Goal: Information Seeking & Learning: Learn about a topic

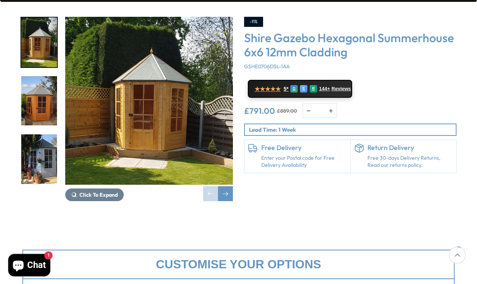
scroll to position [129, 0]
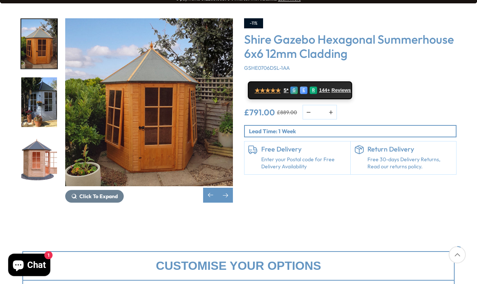
click at [51, 78] on img "3 / 15" at bounding box center [39, 103] width 36 height 50
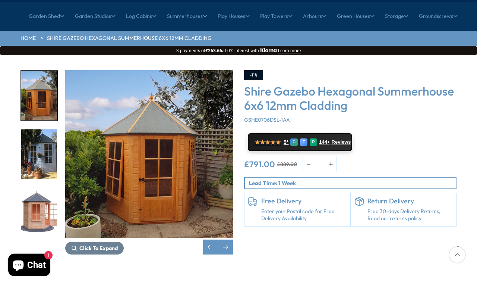
scroll to position [75, 0]
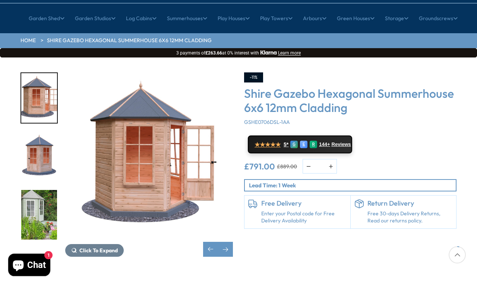
click at [47, 189] on div at bounding box center [43, 156] width 45 height 168
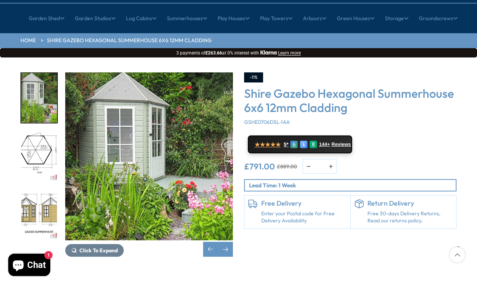
click at [47, 192] on div at bounding box center [43, 156] width 45 height 168
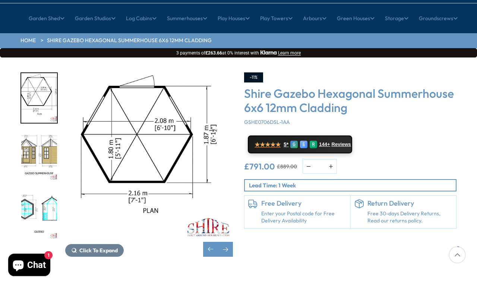
click at [41, 132] on img "8 / 15" at bounding box center [39, 157] width 36 height 50
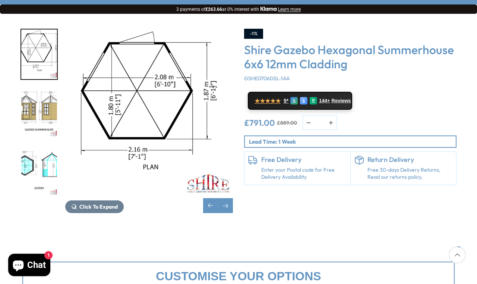
scroll to position [120, 0]
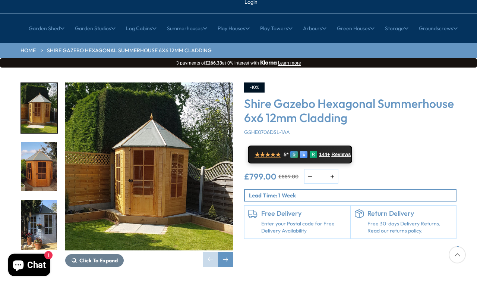
scroll to position [66, 0]
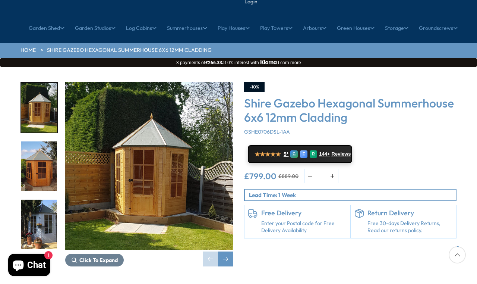
click at [346, 231] on div "-10% Shire Gazebo Hexagonal Summerhouse 6x6 12mm Cladding GSHE0706DSL-1AA ★★★★★…" at bounding box center [351, 174] width 224 height 184
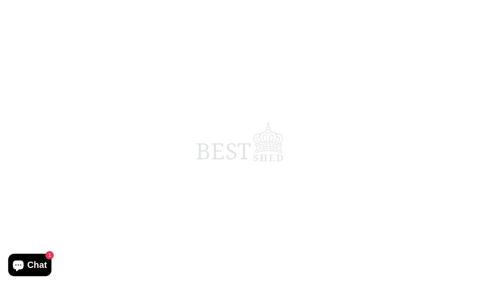
scroll to position [4, 0]
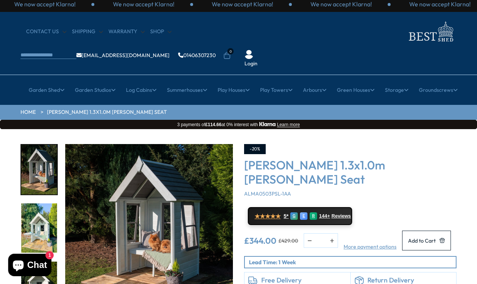
click at [168, 212] on img "1 / 10" at bounding box center [149, 228] width 168 height 168
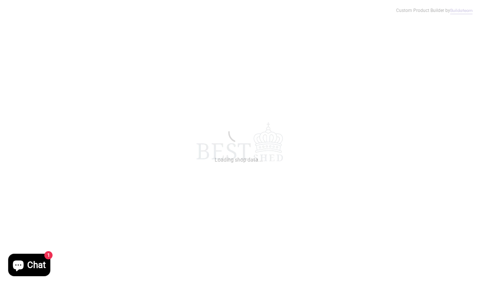
scroll to position [4, 0]
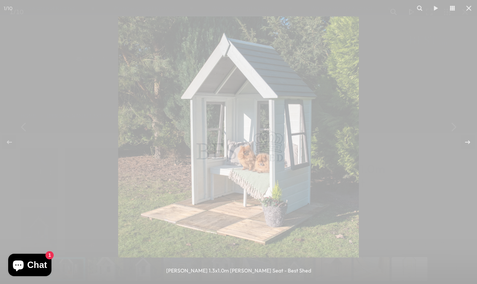
scroll to position [0, 10]
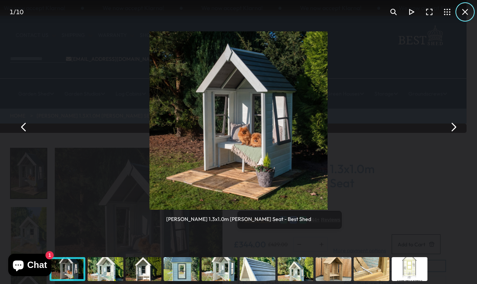
click at [465, 17] on button "You can close this modal content with the ESC key" at bounding box center [465, 12] width 18 height 18
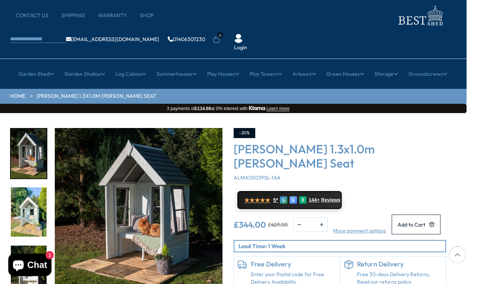
scroll to position [20, 10]
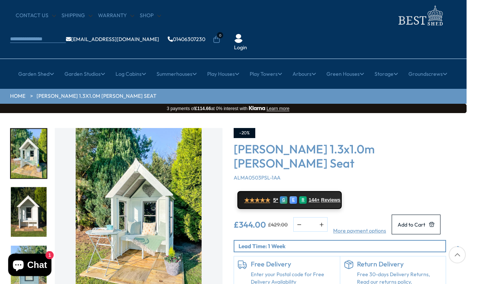
click at [39, 187] on img "3 / 10" at bounding box center [29, 212] width 36 height 50
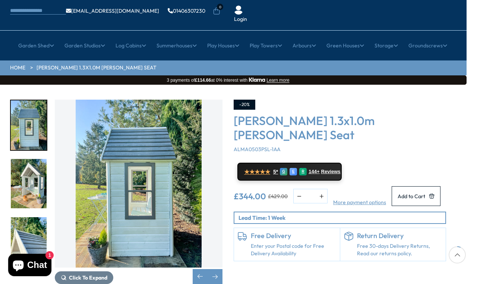
scroll to position [4, 0]
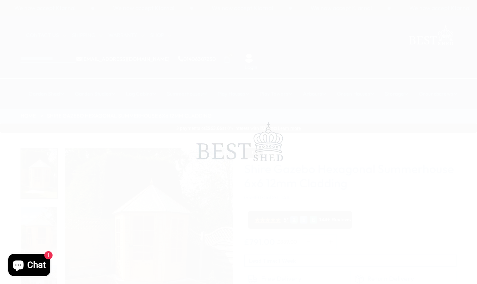
scroll to position [4, 10]
